Goal: Task Accomplishment & Management: Manage account settings

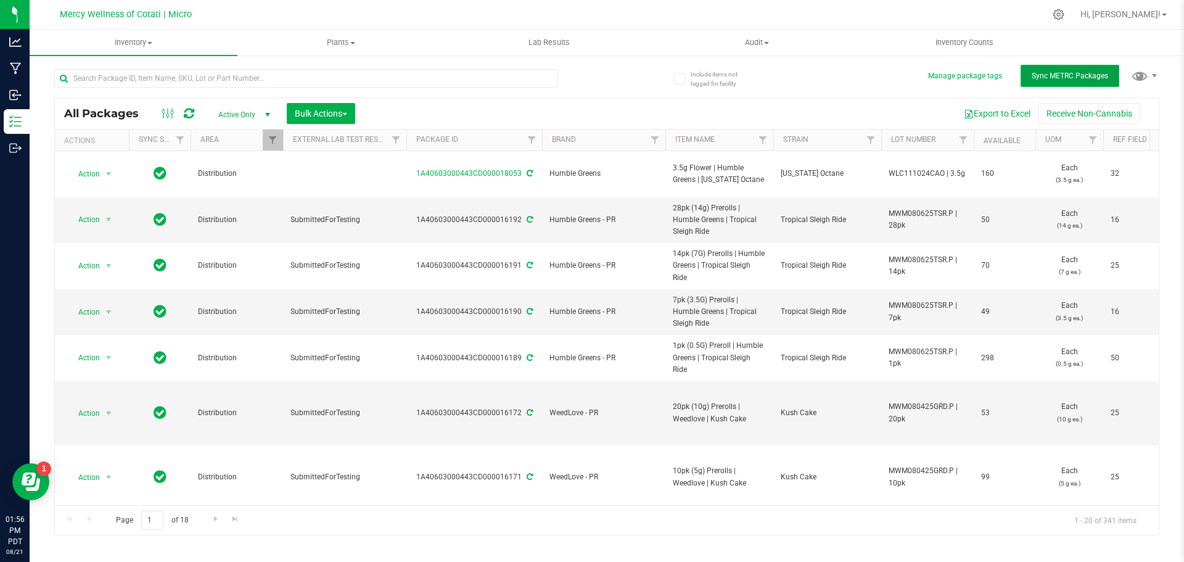
click at [1063, 78] on span "Sync METRC Packages" at bounding box center [1069, 76] width 76 height 9
click at [290, 84] on input "text" at bounding box center [306, 78] width 504 height 18
type input "pink"
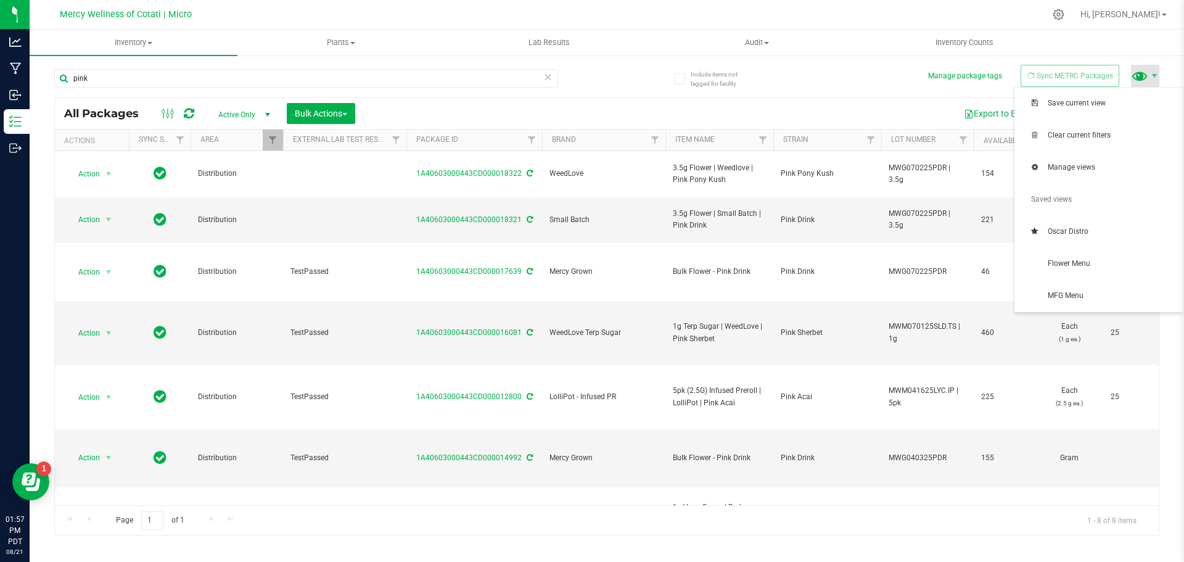
click at [1137, 76] on span at bounding box center [1140, 76] width 18 height 18
click at [1075, 261] on span "Flower Menu" at bounding box center [1112, 263] width 128 height 10
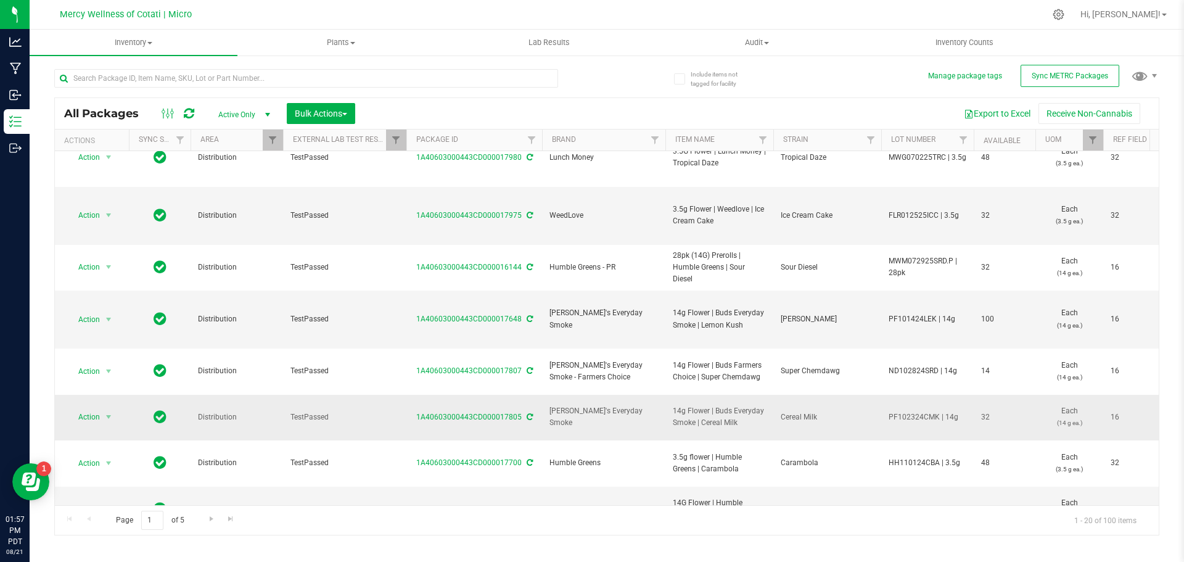
scroll to position [372, 0]
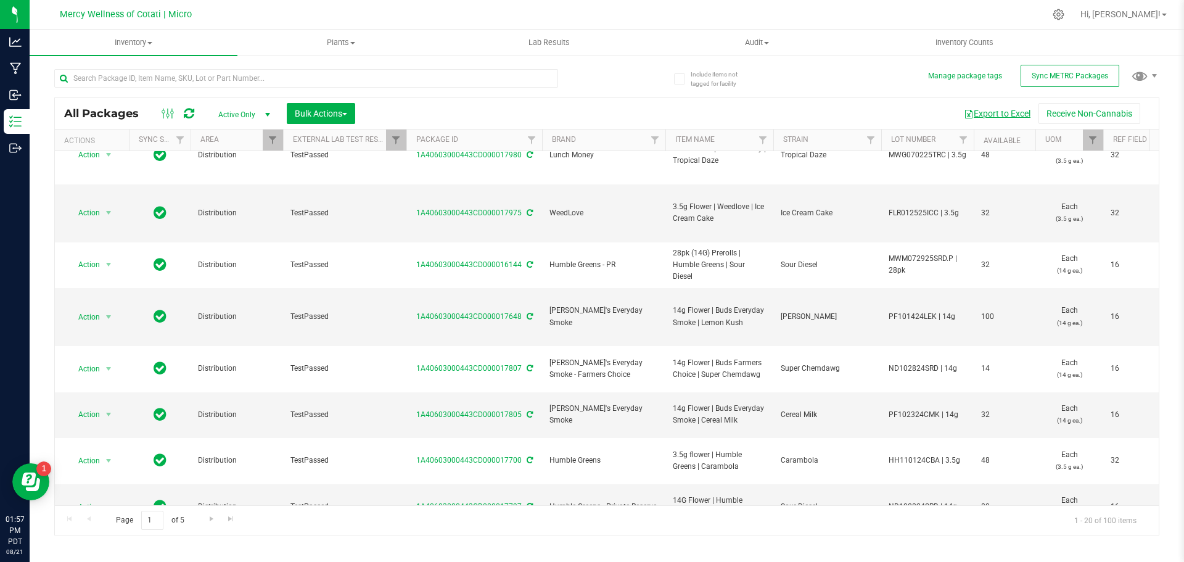
click at [991, 106] on button "Export to Excel" at bounding box center [997, 113] width 83 height 21
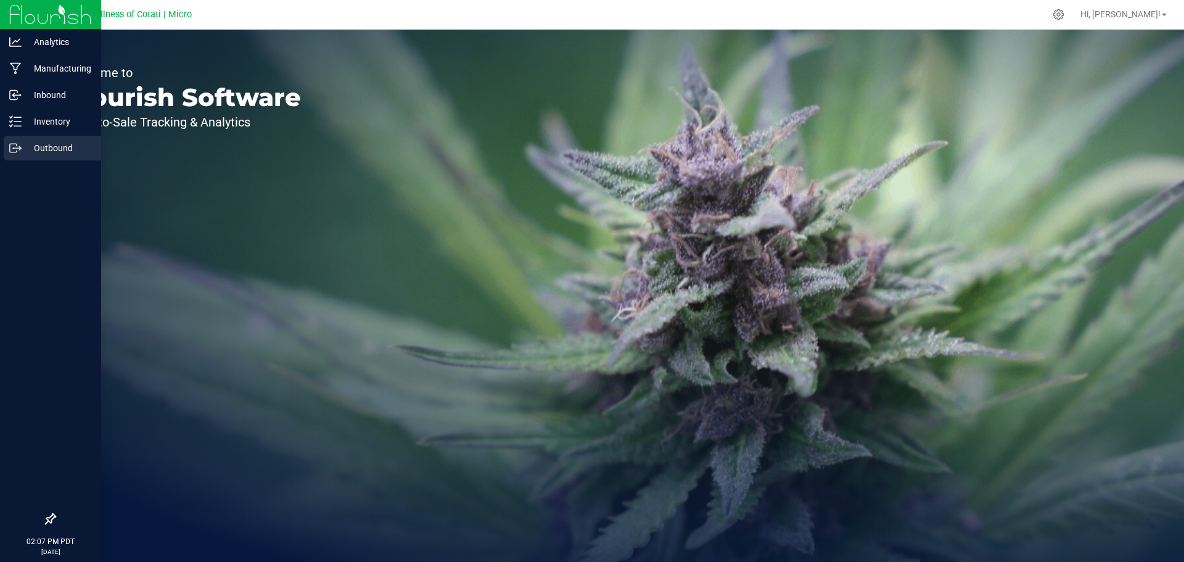
click at [72, 144] on p "Outbound" at bounding box center [59, 148] width 74 height 15
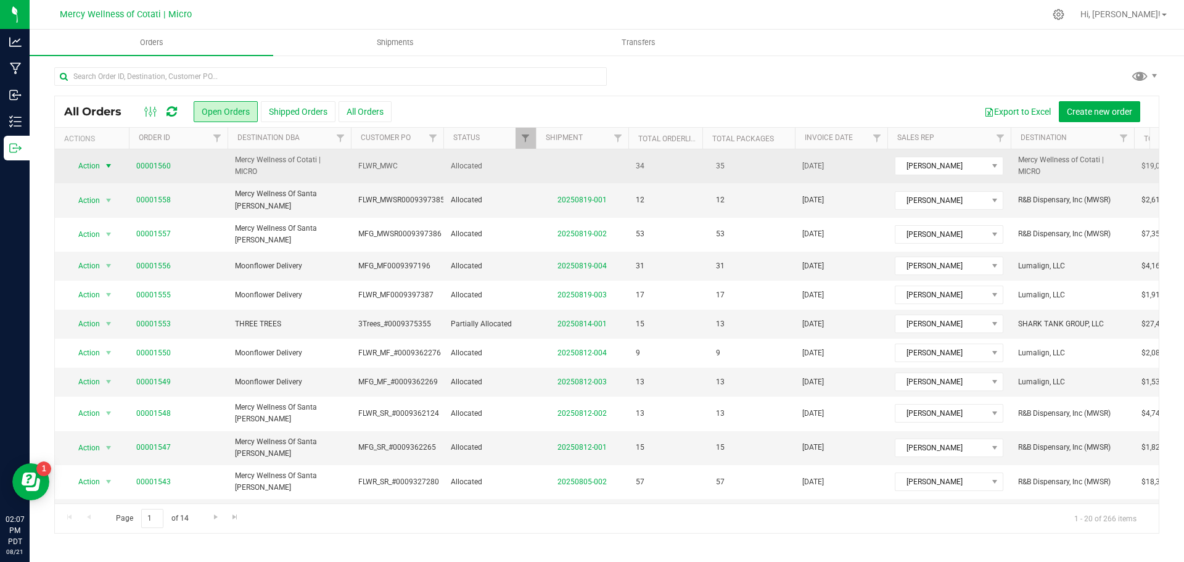
click at [108, 166] on span "select" at bounding box center [109, 166] width 10 height 10
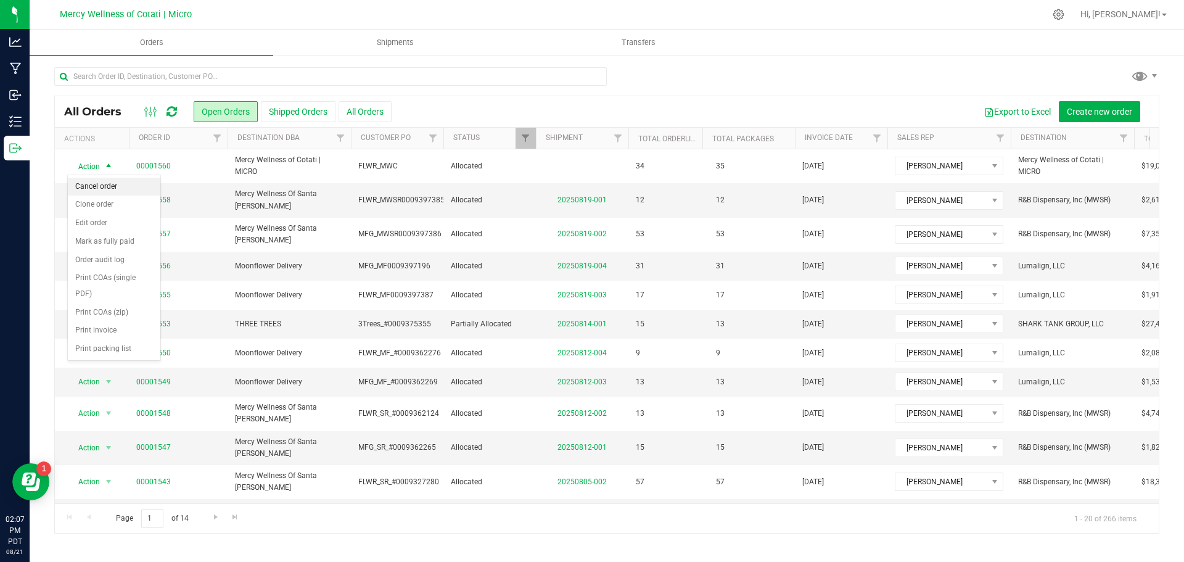
click at [104, 189] on li "Cancel order" at bounding box center [114, 187] width 92 height 18
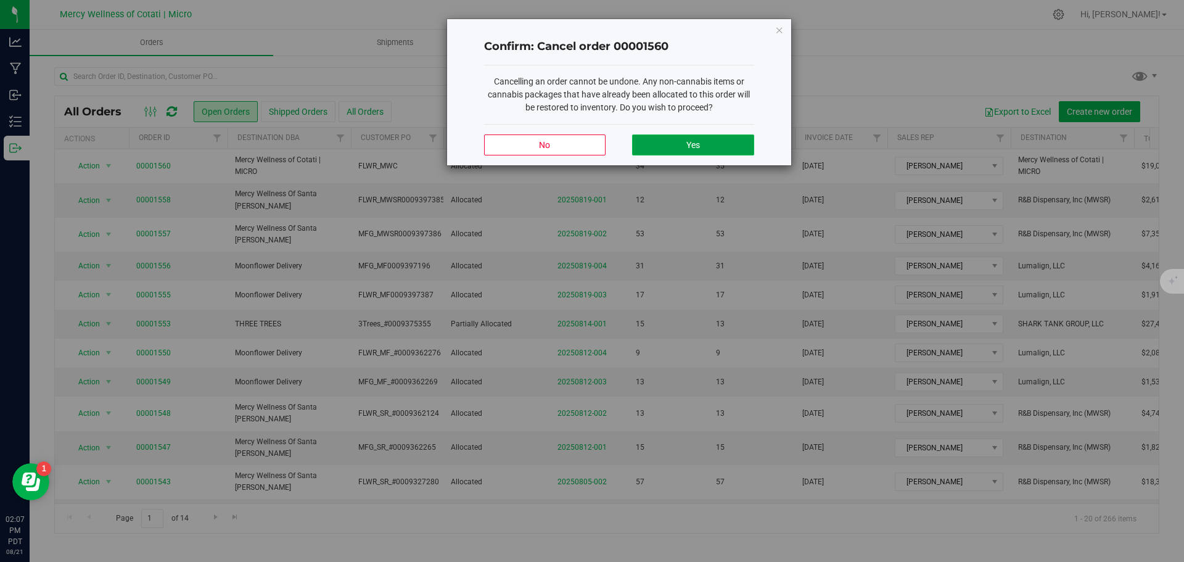
click at [726, 140] on button "Yes" at bounding box center [692, 144] width 121 height 21
